Goal: Navigation & Orientation: Find specific page/section

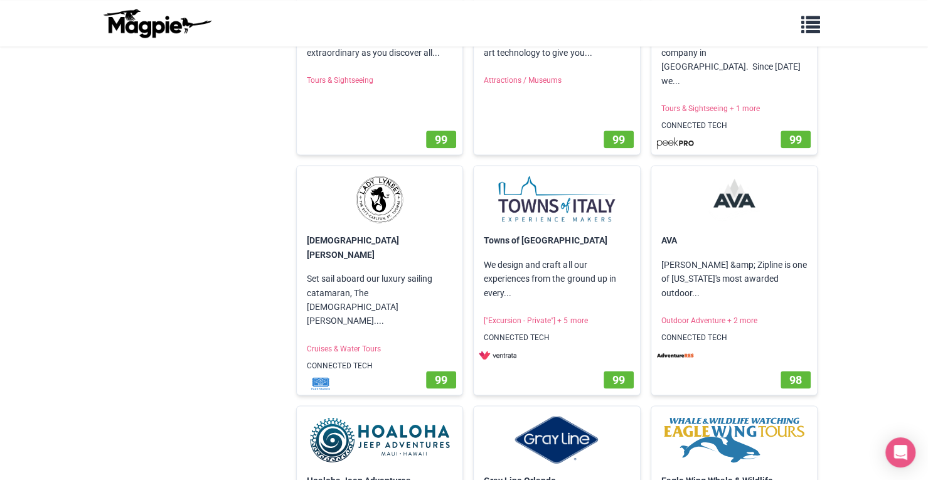
scroll to position [896, 0]
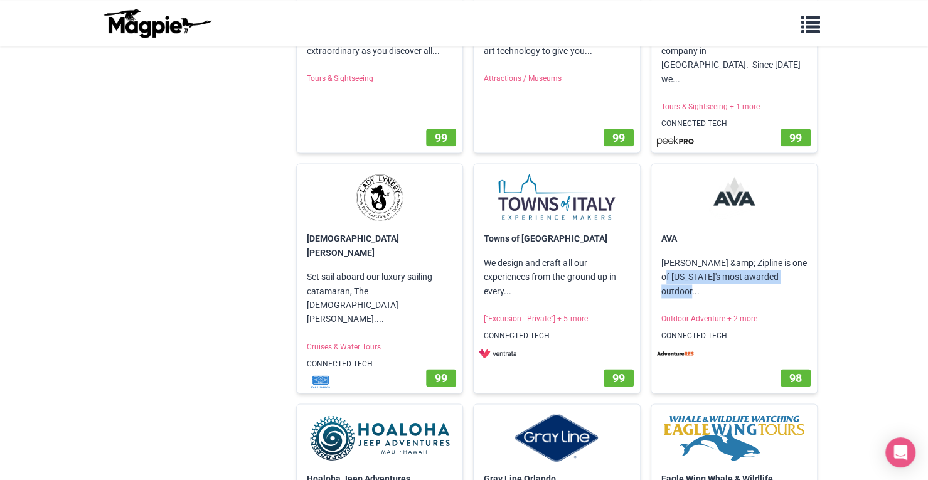
drag, startPoint x: 924, startPoint y: 260, endPoint x: 924, endPoint y: 283, distance: 22.6
click at [924, 283] on body "Problems we solve Products Content Management and Distribution Magpie for Resel…" at bounding box center [464, 185] width 928 height 2163
click at [889, 281] on body "Problems we solve Products Content Management and Distribution Magpie for Resel…" at bounding box center [464, 185] width 928 height 2163
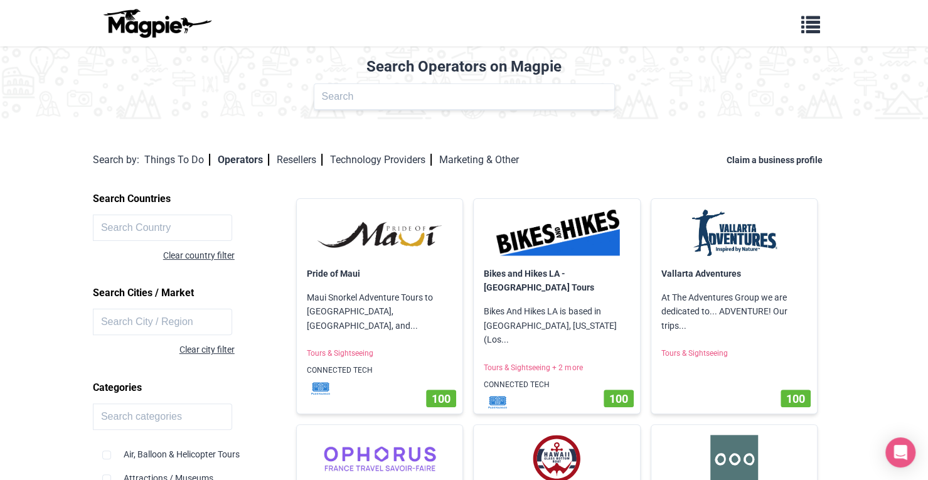
scroll to position [16, 0]
